Goal: Information Seeking & Learning: Learn about a topic

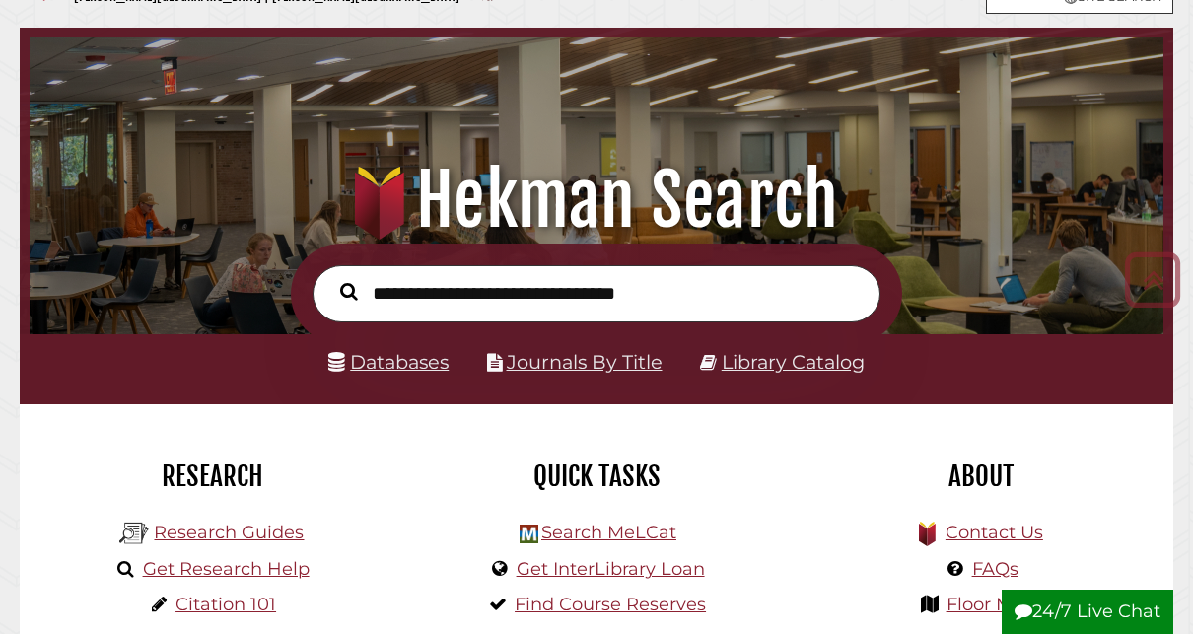
scroll to position [67, 0]
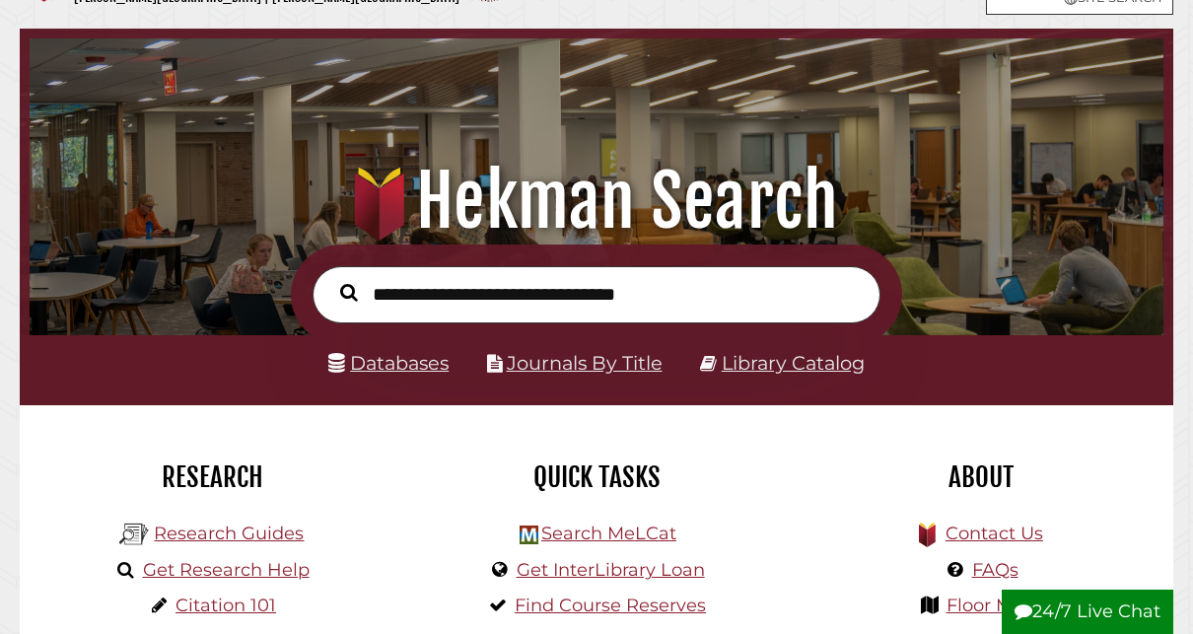
click at [554, 302] on input "text" at bounding box center [597, 294] width 568 height 57
type input "**********"
click at [330, 279] on button "Search" at bounding box center [348, 293] width 37 height 28
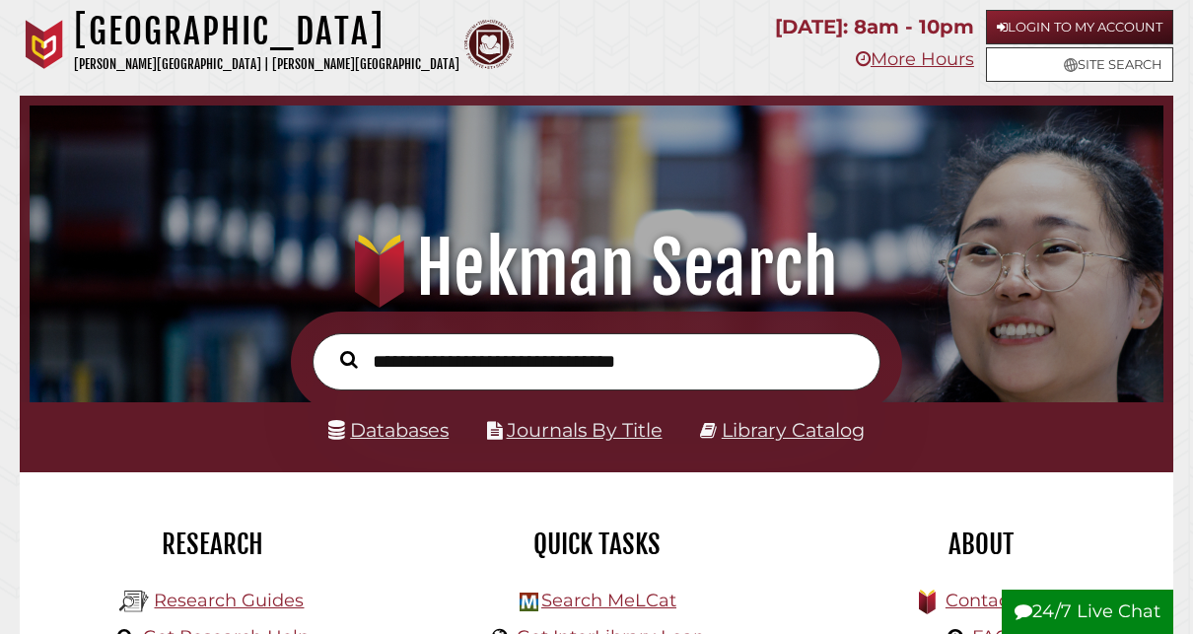
scroll to position [375, 1124]
click at [386, 428] on link "Databases" at bounding box center [388, 430] width 120 height 24
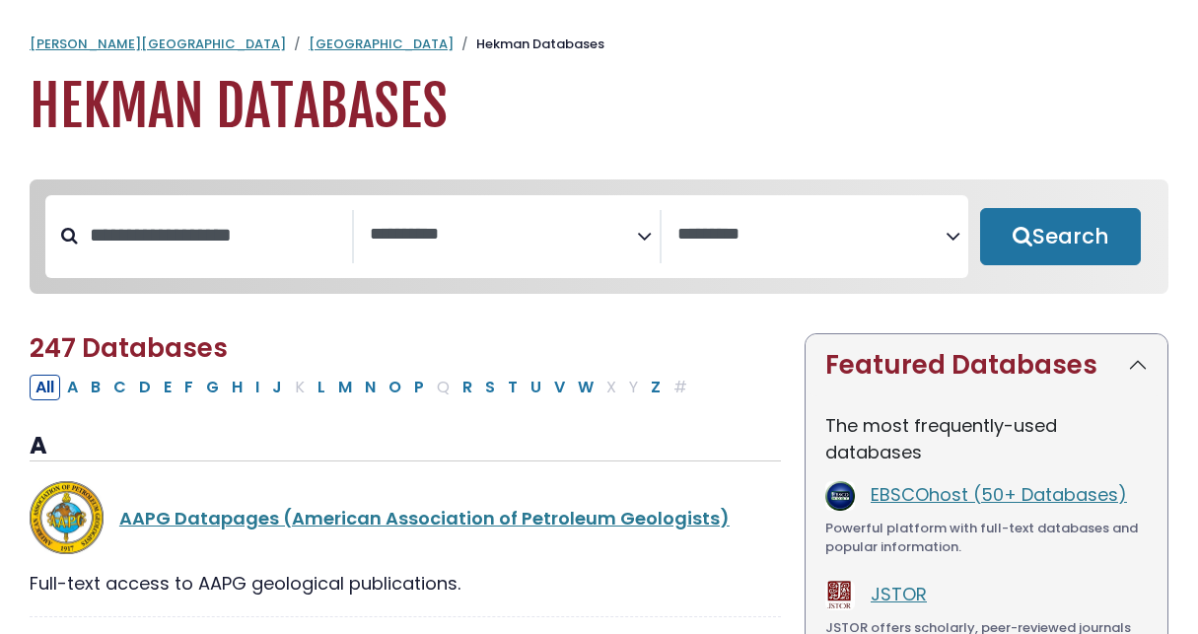
select select "Database Subject Filter"
select select "Database Vendors Filter"
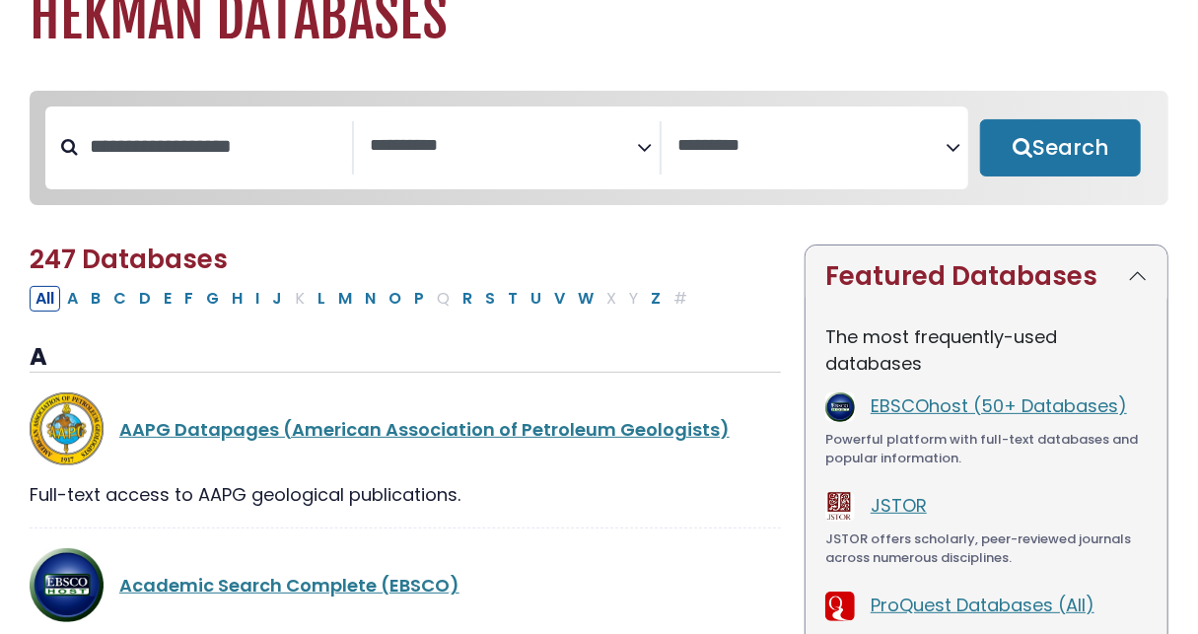
scroll to position [102, 0]
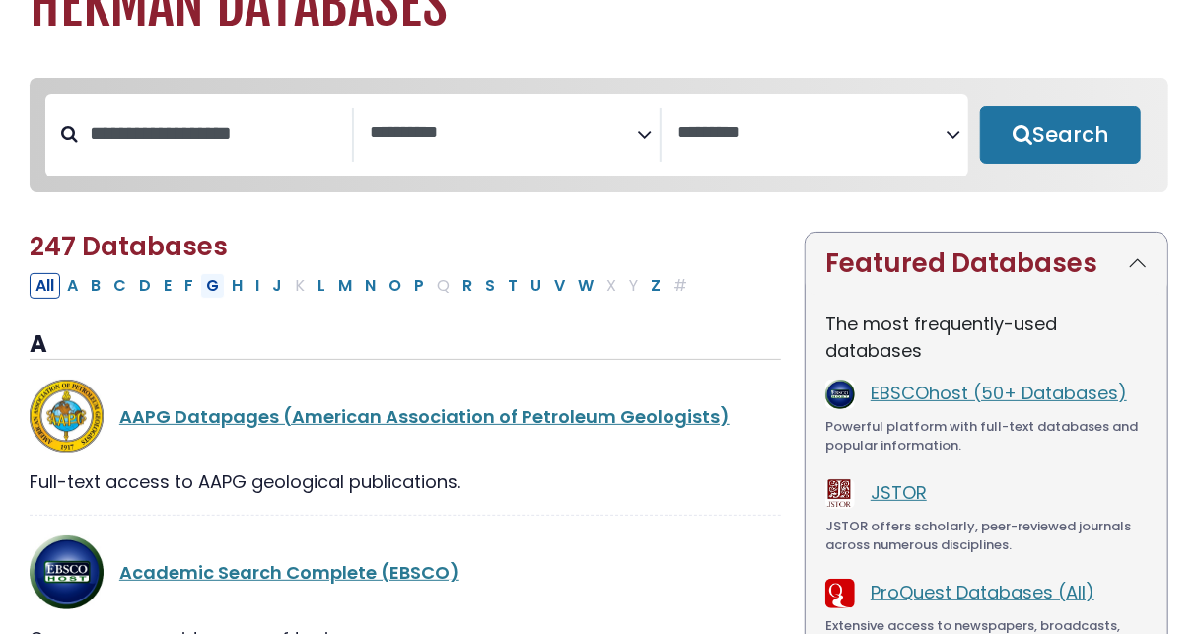
click at [214, 291] on button "G" at bounding box center [212, 286] width 25 height 26
select select "Database Subject Filter"
select select "Database Vendors Filter"
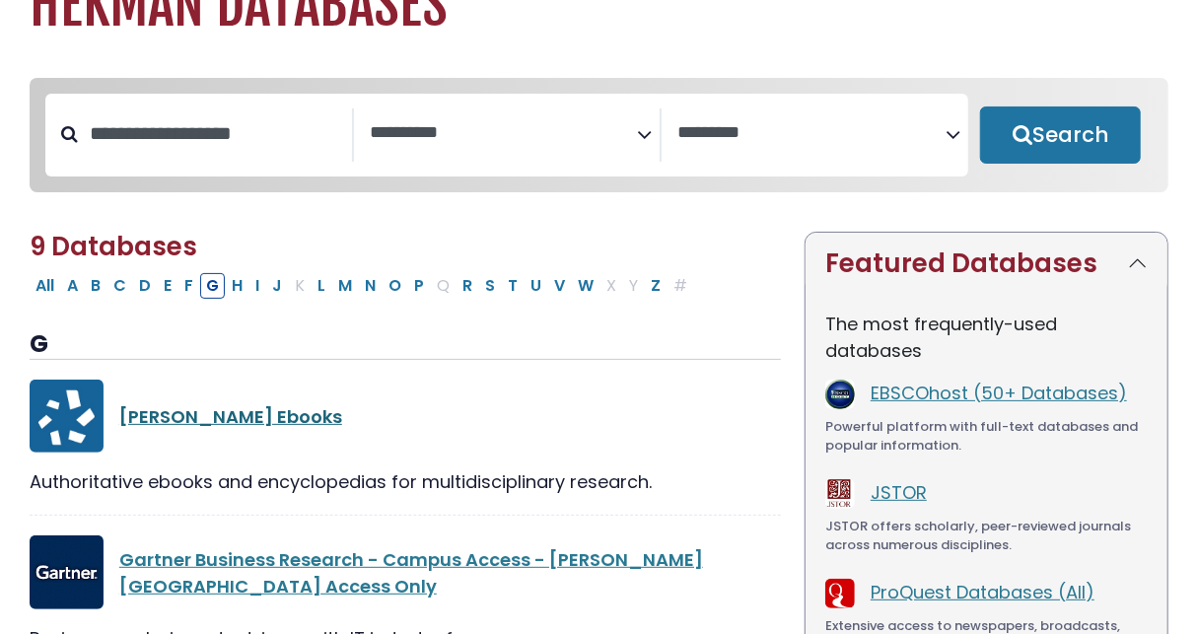
click at [198, 424] on link "[PERSON_NAME] Ebooks" at bounding box center [230, 416] width 223 height 25
